Goal: Task Accomplishment & Management: Complete application form

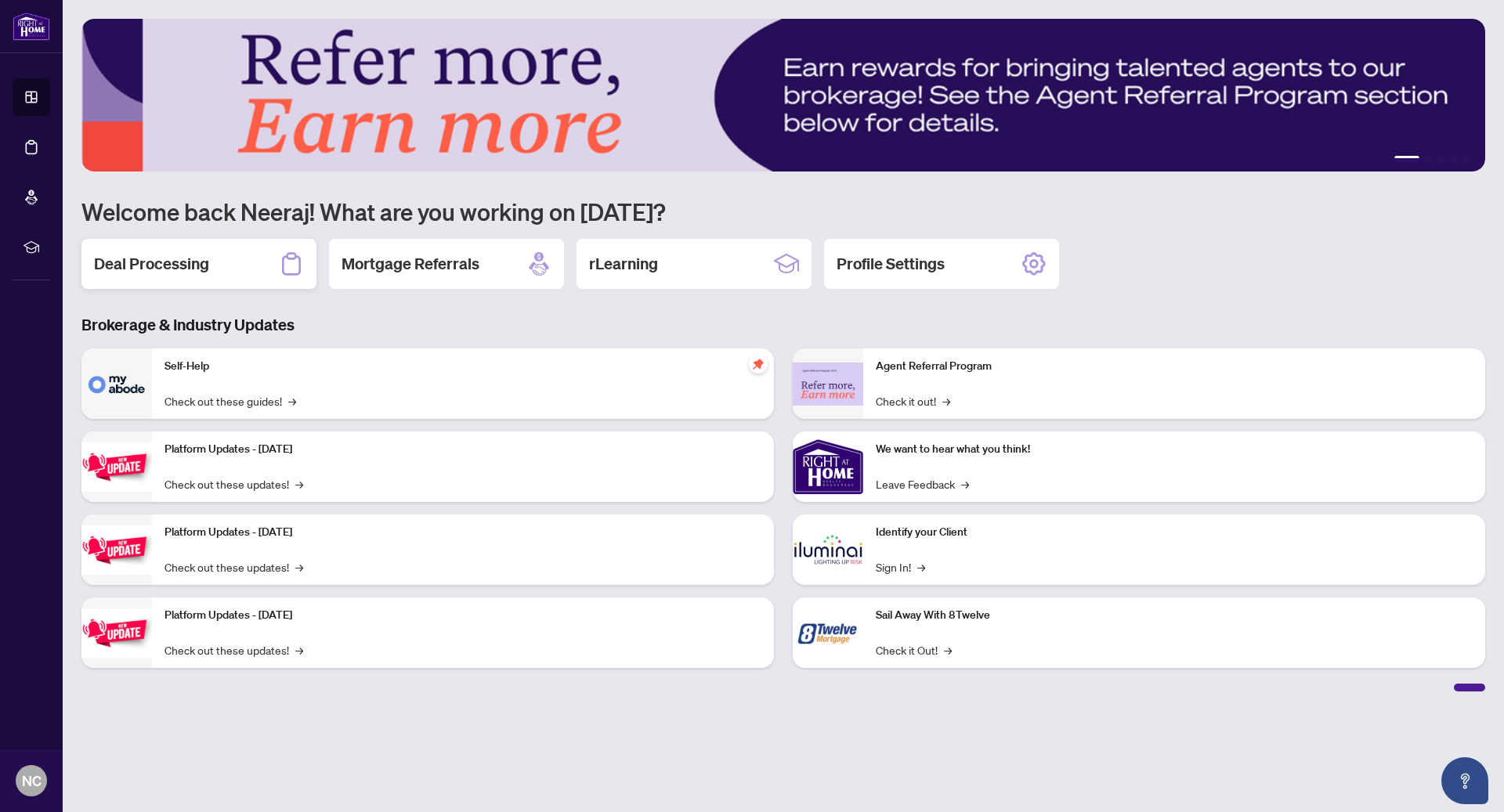
click at [168, 258] on h2 "Deal Processing" at bounding box center [151, 264] width 115 height 22
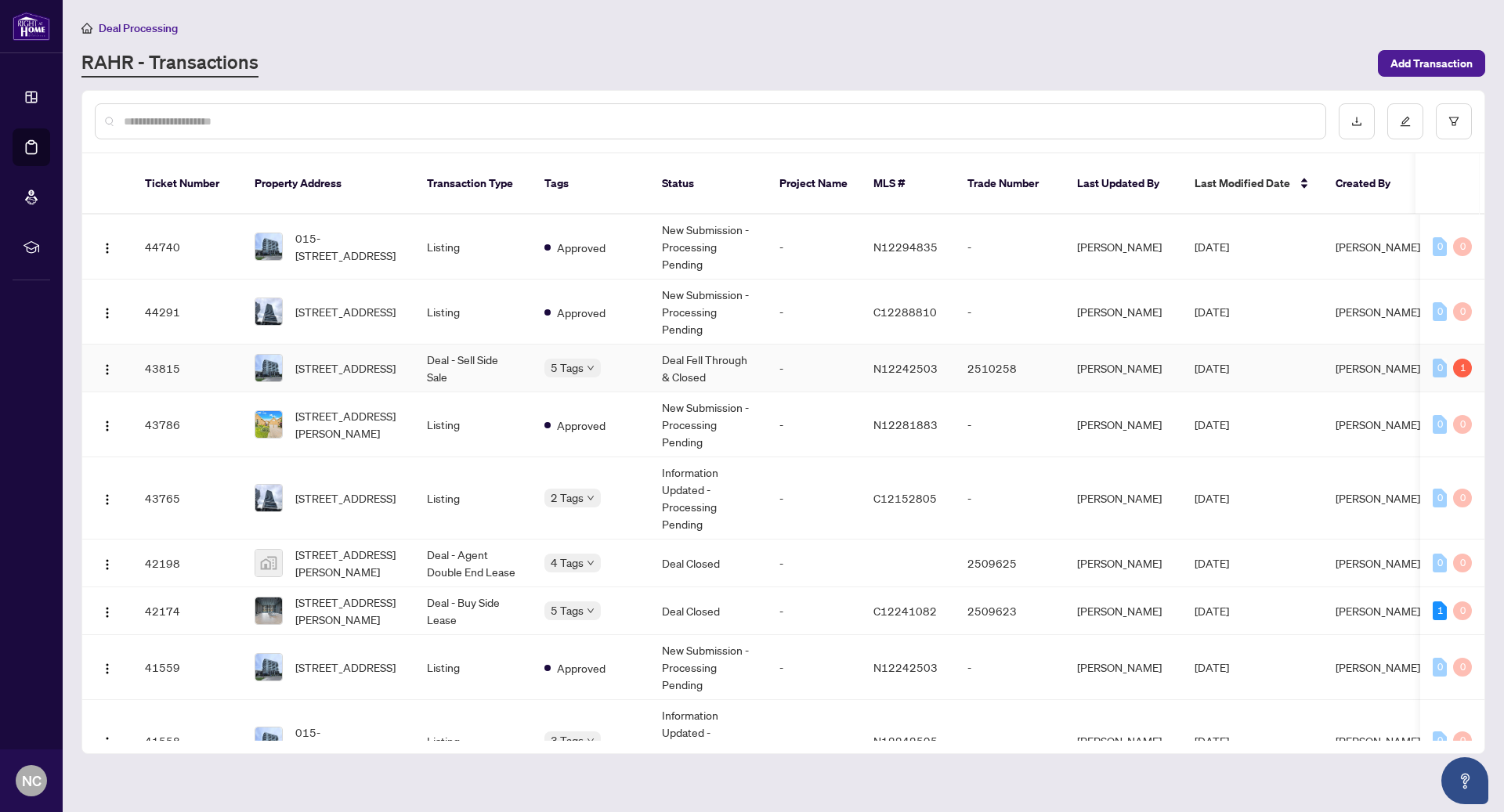
click at [516, 356] on td "Deal - Sell Side Sale" at bounding box center [473, 368] width 117 height 48
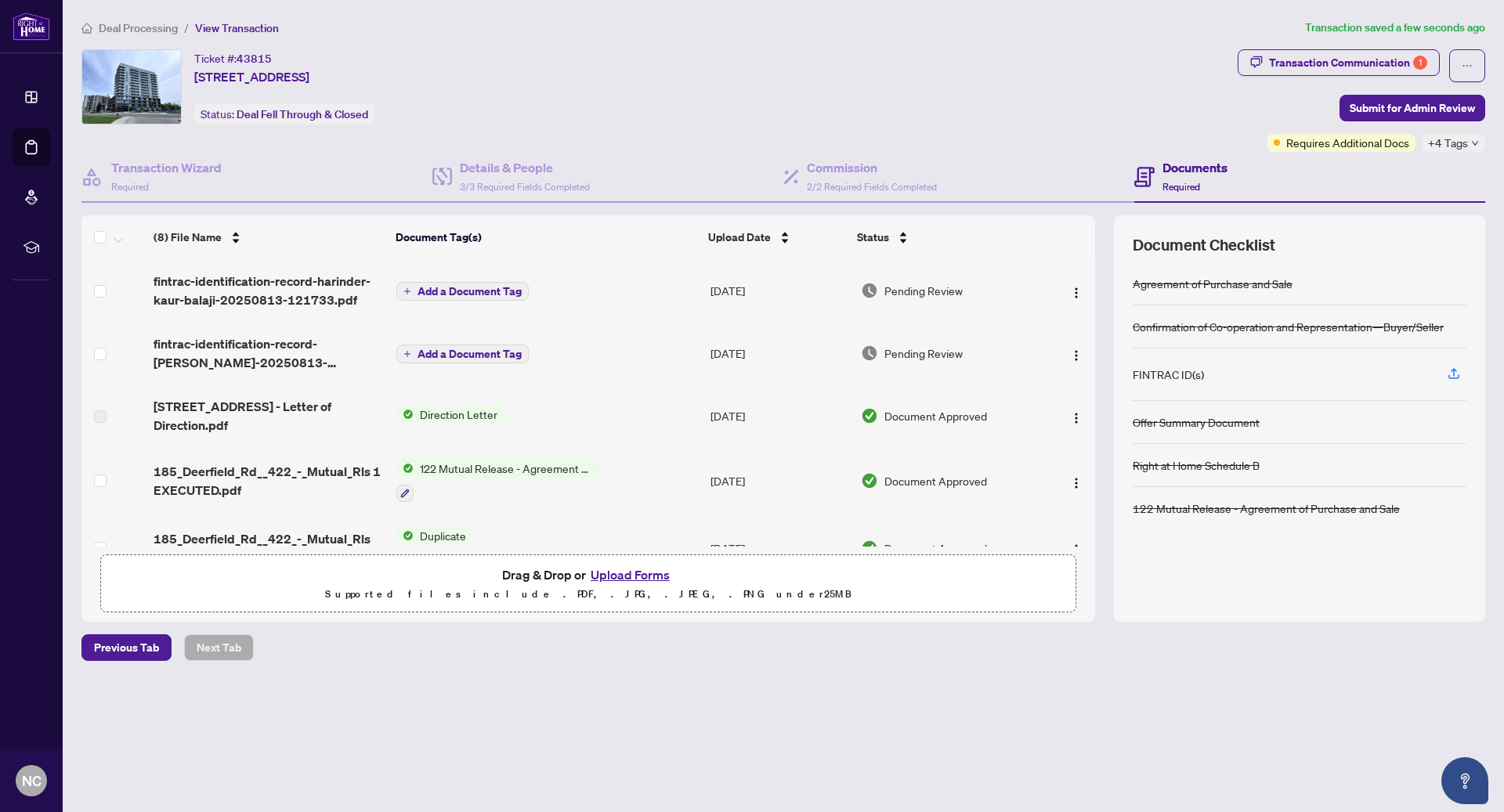
scroll to position [234, 0]
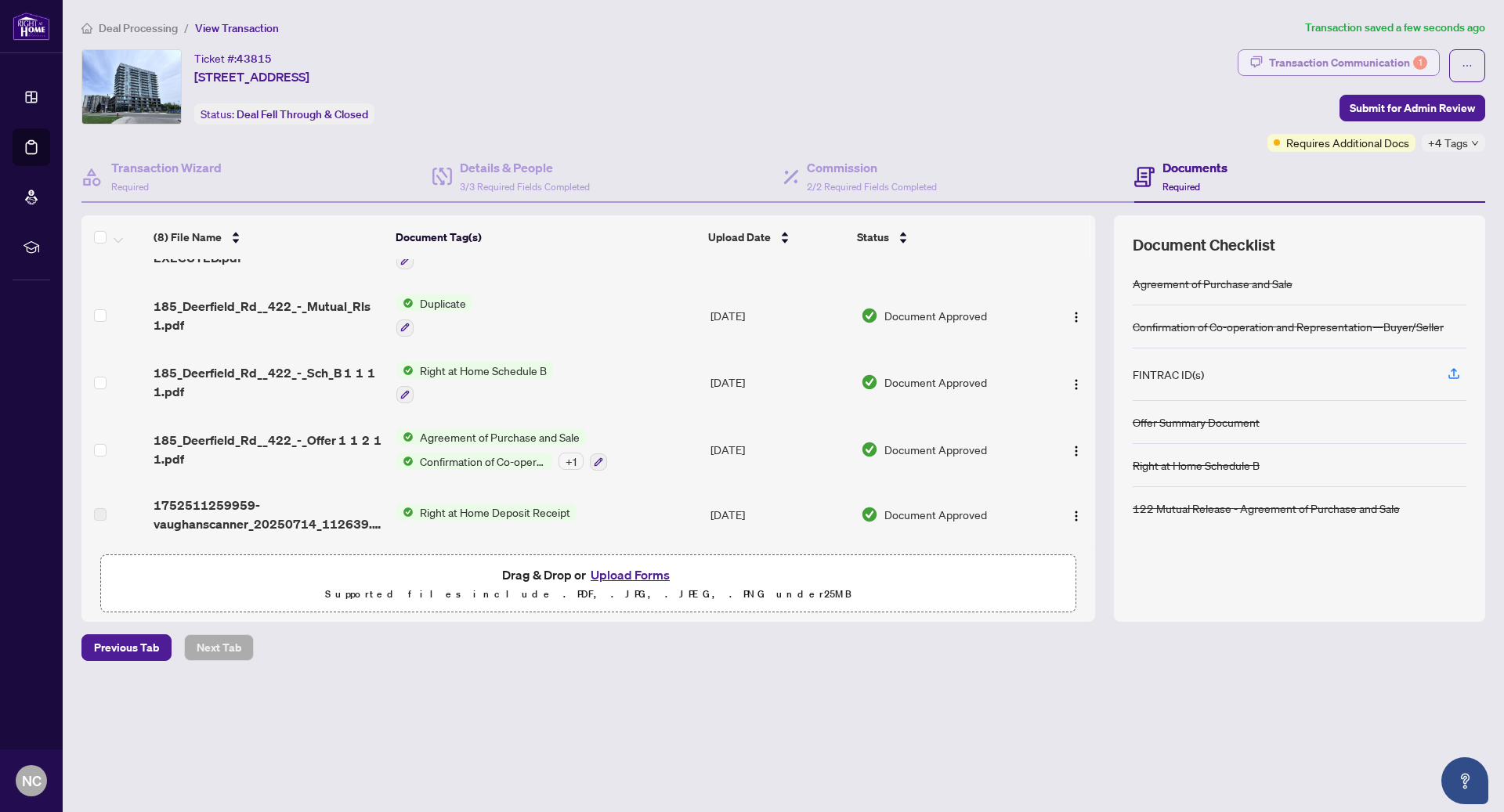
click at [1361, 66] on div "Transaction Communication 1" at bounding box center [1348, 63] width 158 height 25
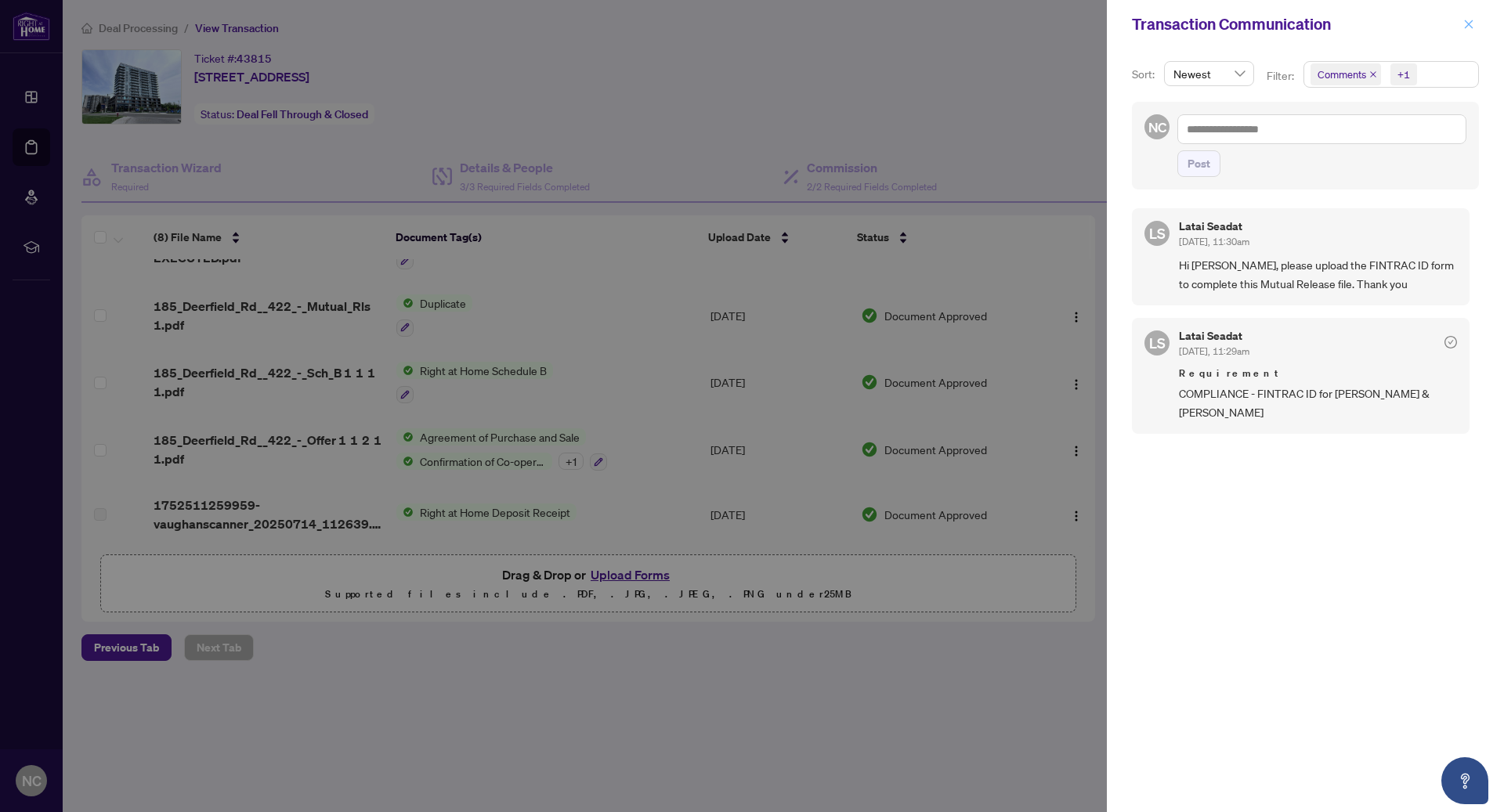
click at [1464, 18] on icon "close" at bounding box center [1469, 23] width 11 height 11
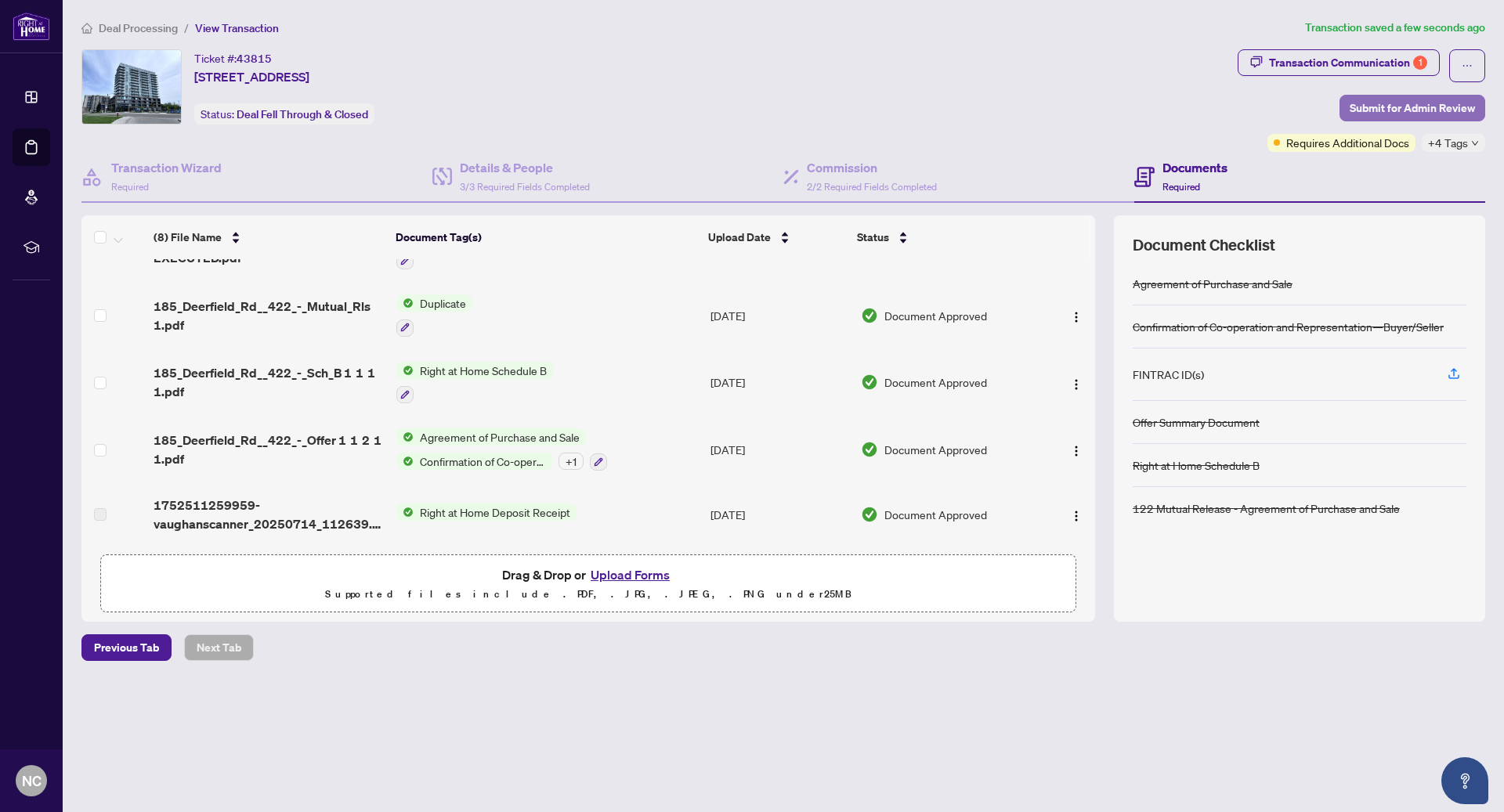
click at [1389, 108] on span "Submit for Admin Review" at bounding box center [1413, 108] width 126 height 25
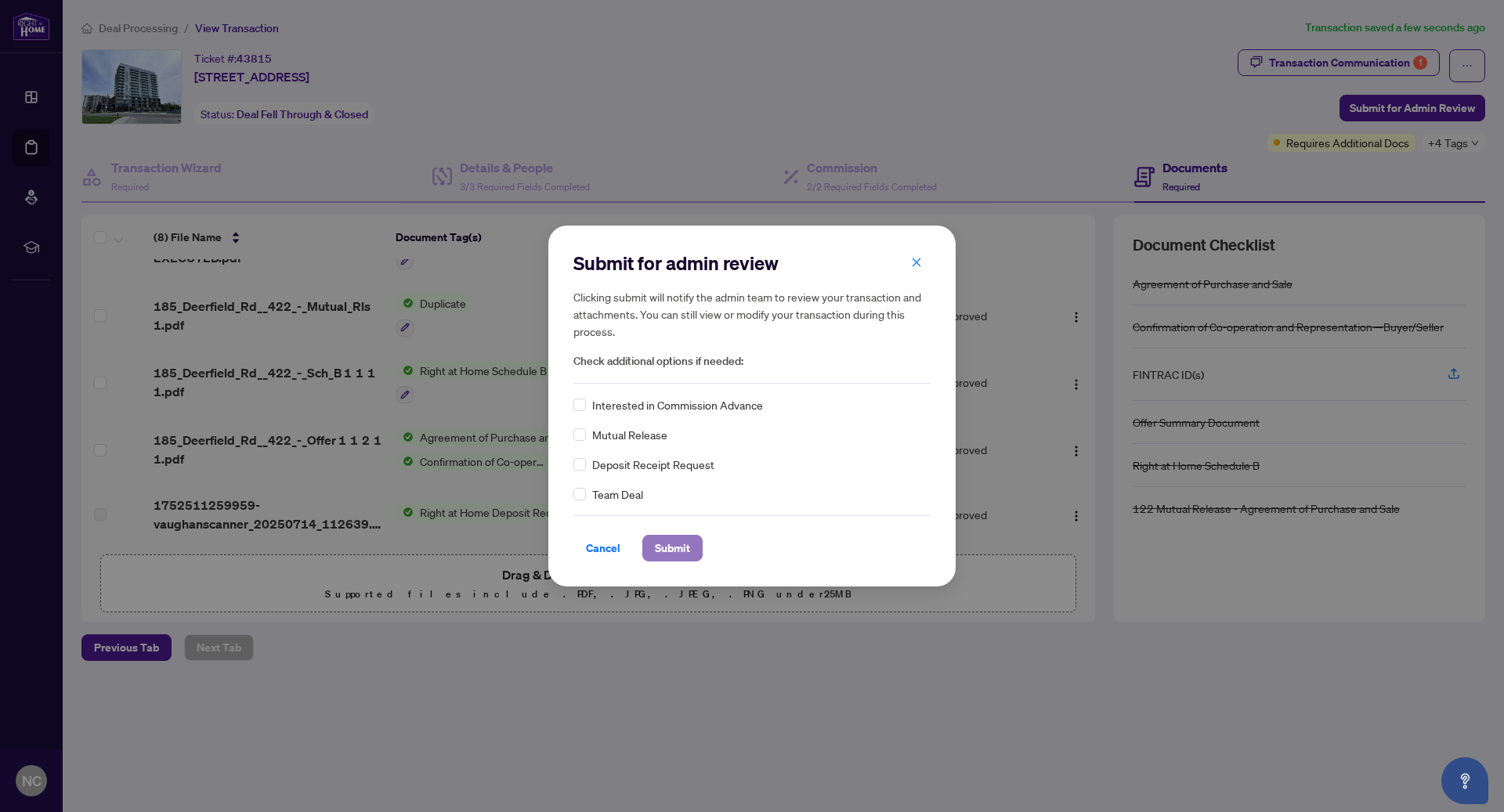
click at [679, 552] on span "Submit" at bounding box center [672, 548] width 35 height 25
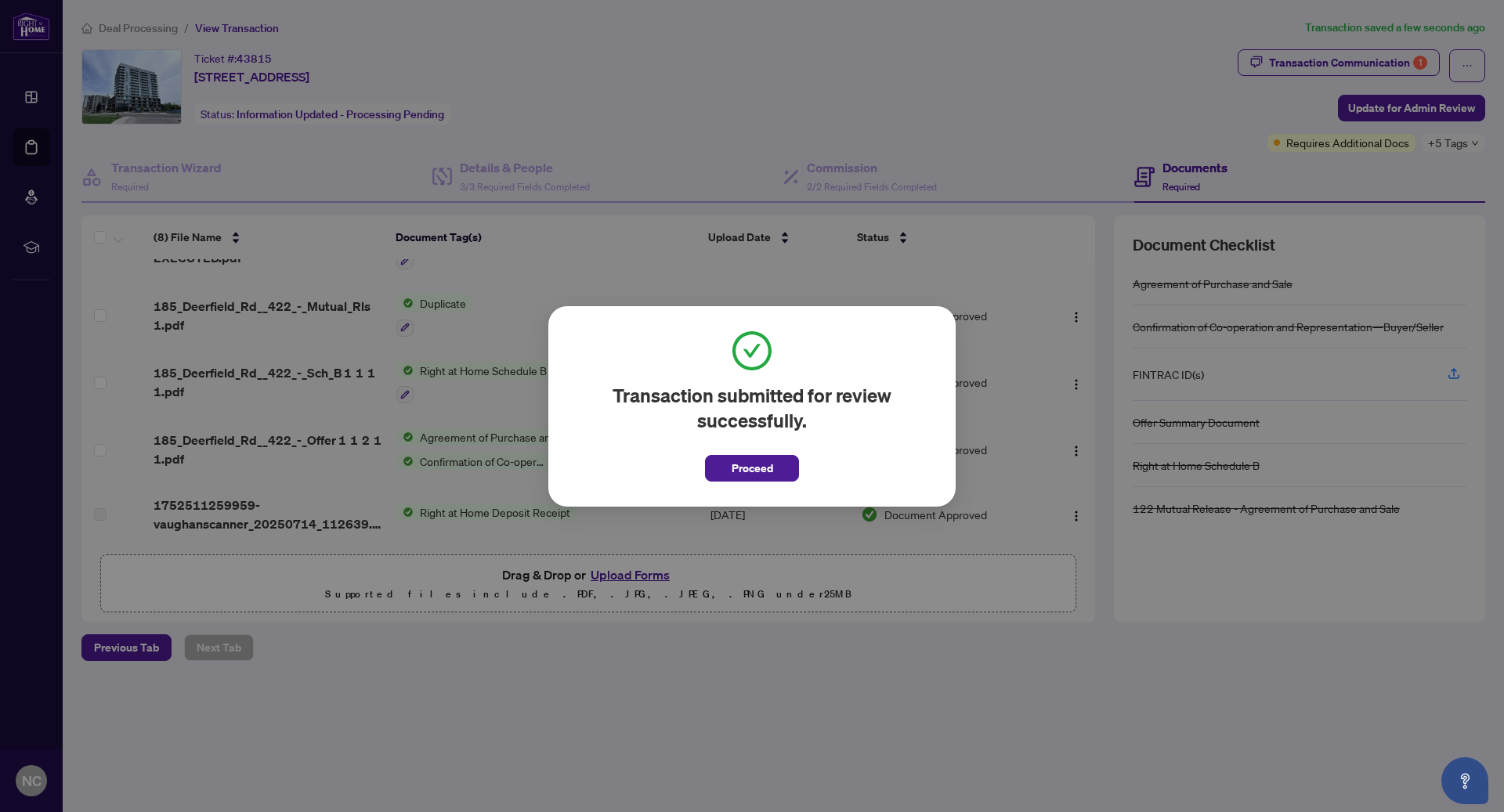
click at [34, 25] on div "Transaction submitted for review successfully. Proceed Cancel OK" at bounding box center [752, 406] width 1504 height 812
click at [767, 466] on span "Proceed" at bounding box center [753, 468] width 42 height 25
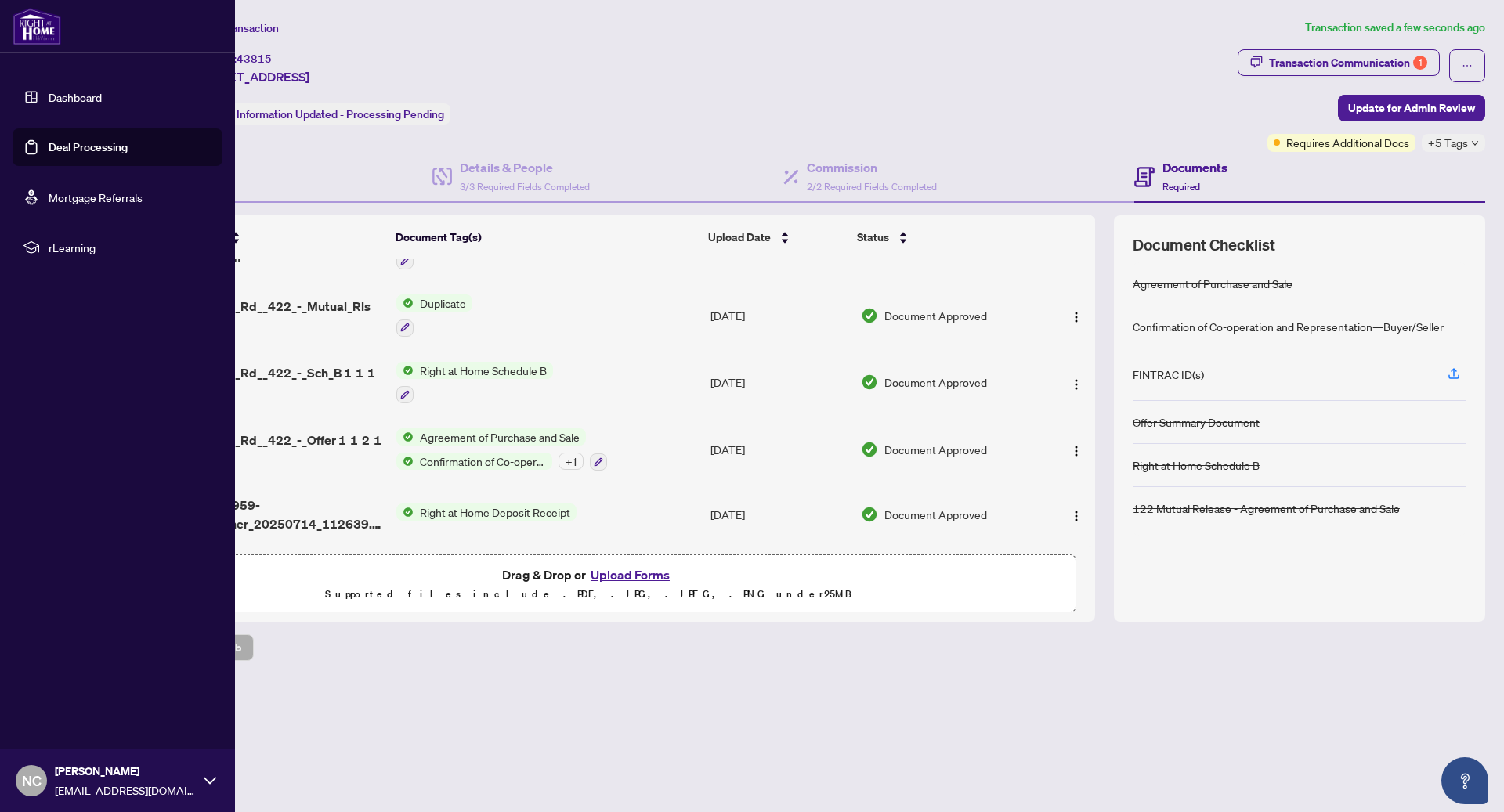
click at [34, 29] on img at bounding box center [37, 26] width 49 height 38
